Goal: Task Accomplishment & Management: Use online tool/utility

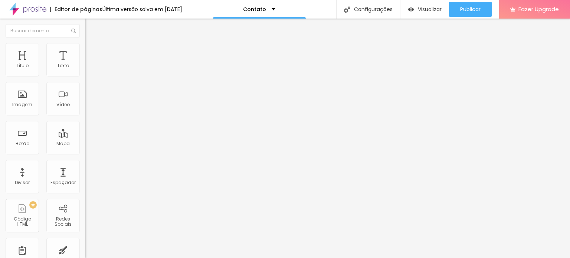
drag, startPoint x: 55, startPoint y: 85, endPoint x: 0, endPoint y: 78, distance: 55.7
click at [85, 78] on div "Endereço Alboom [GEOGRAPHIC_DATA] Alinhamento 15 Zoom" at bounding box center [127, 132] width 85 height 148
type input "araçatuba"
click at [85, 147] on div "Editar Mapa Conteúdo Estilo Avançado Endereço araçatuba Alinhamento 15 Zoom" at bounding box center [127, 138] width 85 height 239
click at [85, 46] on img at bounding box center [88, 46] width 7 height 7
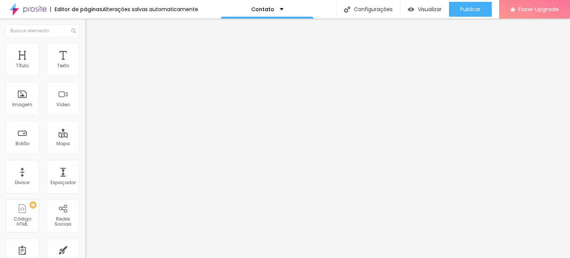
type input "95"
type input "90"
type input "80"
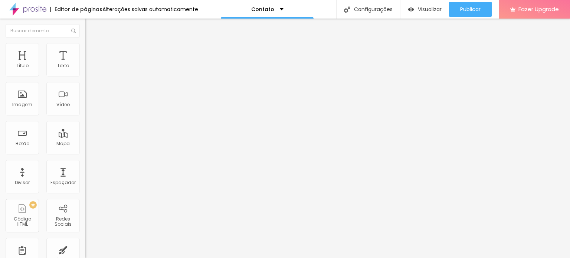
type input "80"
type input "75"
type input "70"
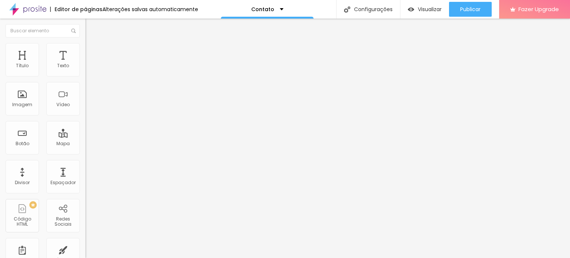
type input "75"
type input "80"
type input "85"
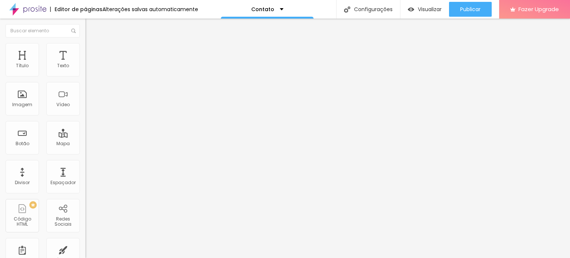
type input "85"
type input "90"
type input "95"
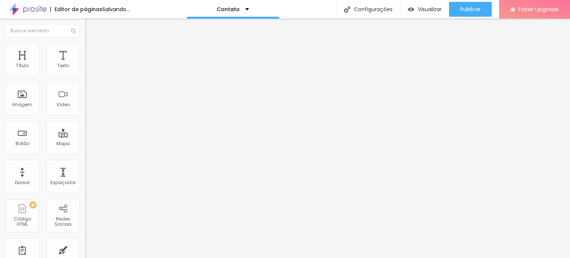
type input "100"
drag, startPoint x: 79, startPoint y: 78, endPoint x: 78, endPoint y: 83, distance: 5.0
click at [85, 76] on input "range" at bounding box center [109, 73] width 48 height 6
type input "324"
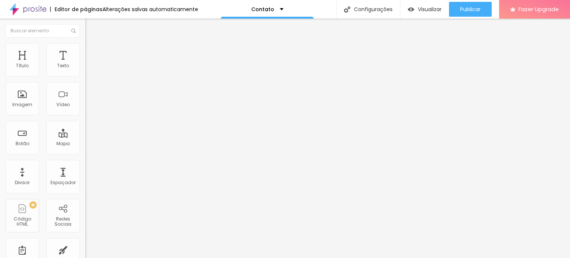
type input "324"
type input "315"
type input "312"
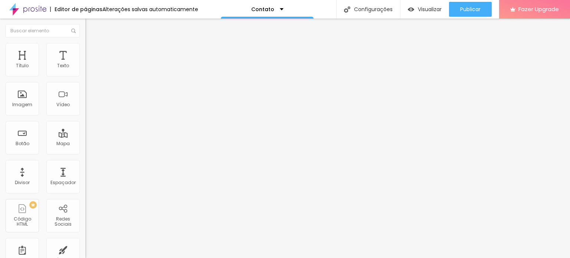
type input "305"
type input "302"
type input "293"
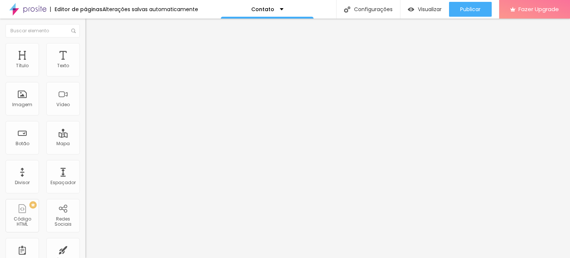
type input "293"
type input "290"
type input "284"
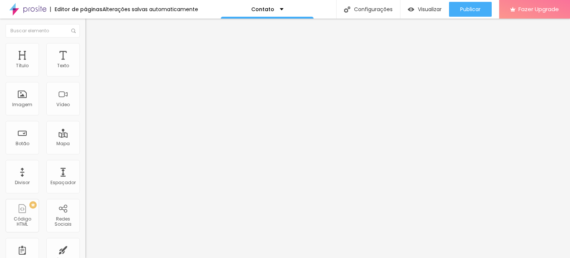
type input "281"
type input "278"
type input "272"
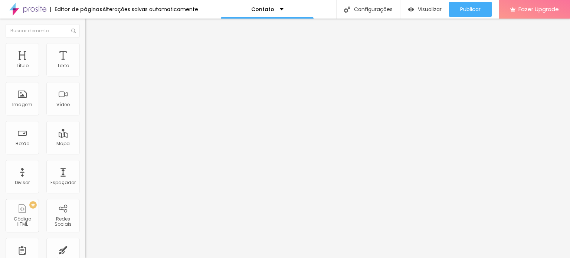
type input "272"
type input "269"
type input "263"
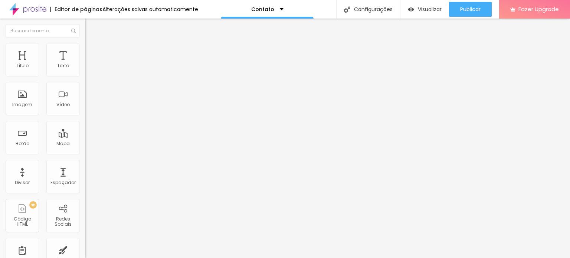
type input "254"
type input "257"
type input "260"
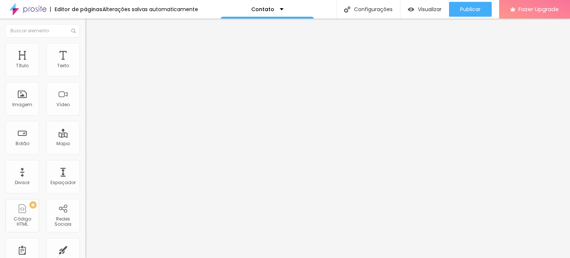
type input "260"
type input "266"
type input "269"
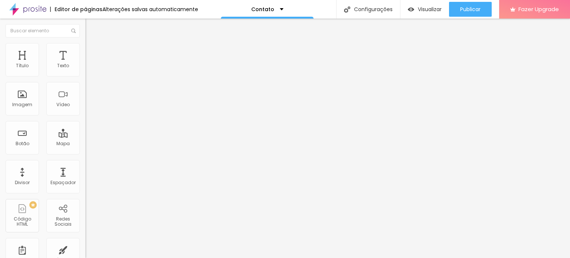
type input "275"
drag, startPoint x: 31, startPoint y: 99, endPoint x: 25, endPoint y: 98, distance: 6.2
type input "275"
click at [85, 95] on input "range" at bounding box center [109, 92] width 48 height 6
